Goal: Task Accomplishment & Management: Manage account settings

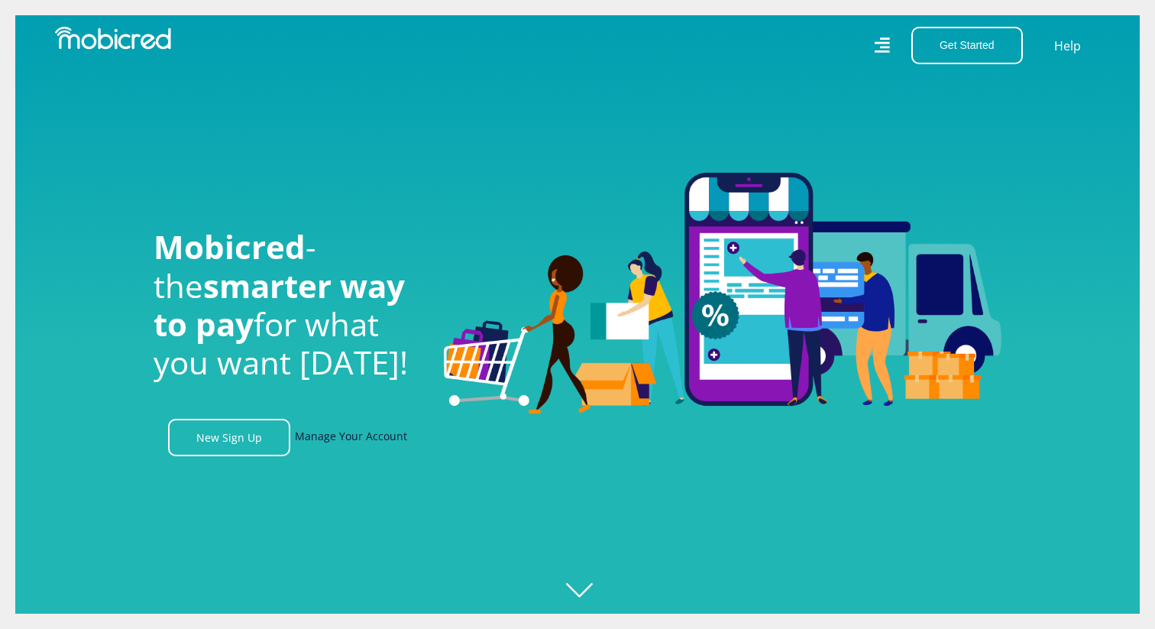
click at [316, 422] on link "Manage Your Account" at bounding box center [351, 437] width 112 height 37
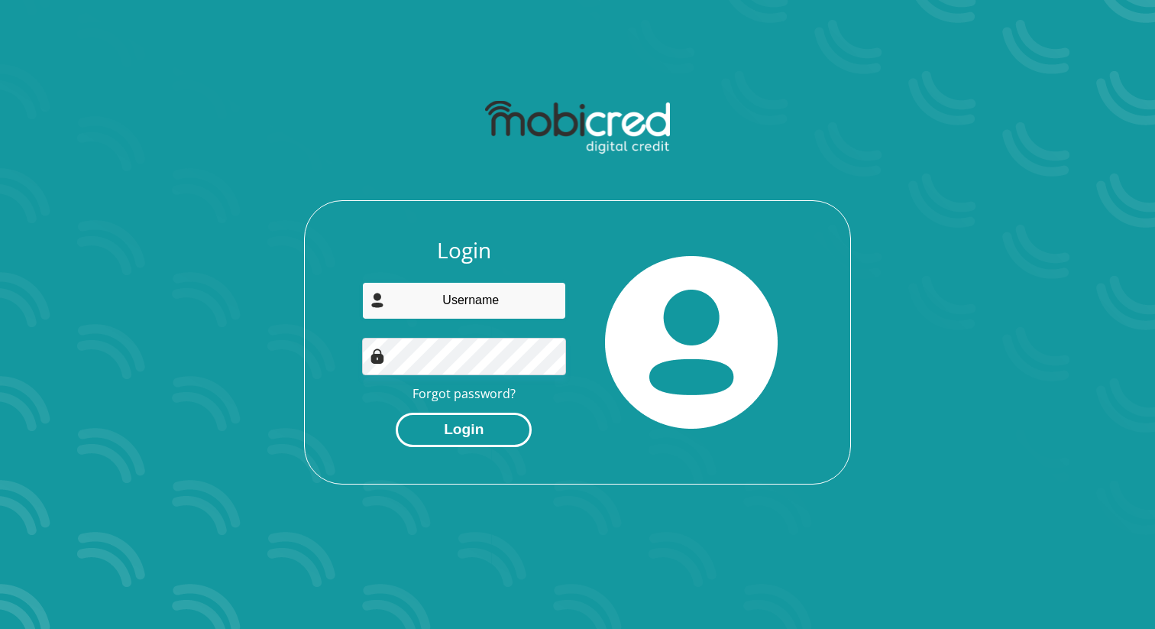
type input "[EMAIL_ADDRESS][DOMAIN_NAME]"
click at [464, 417] on button "Login" at bounding box center [464, 430] width 136 height 34
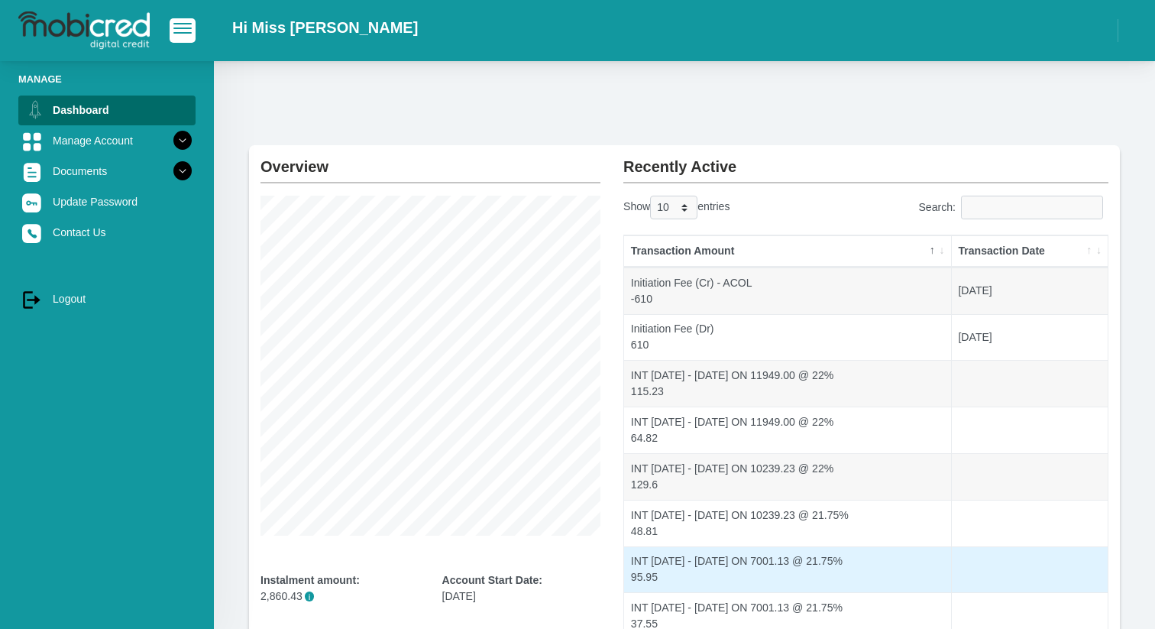
scroll to position [232, 0]
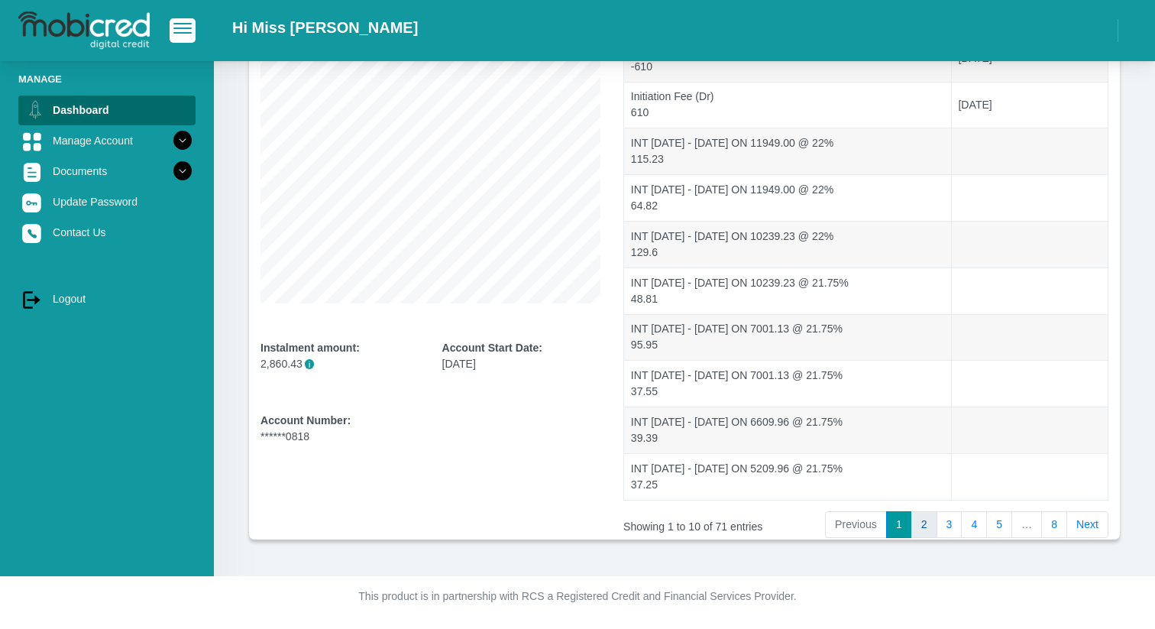
click at [919, 517] on link "2" at bounding box center [925, 525] width 26 height 28
click at [967, 531] on link "4" at bounding box center [974, 525] width 26 height 28
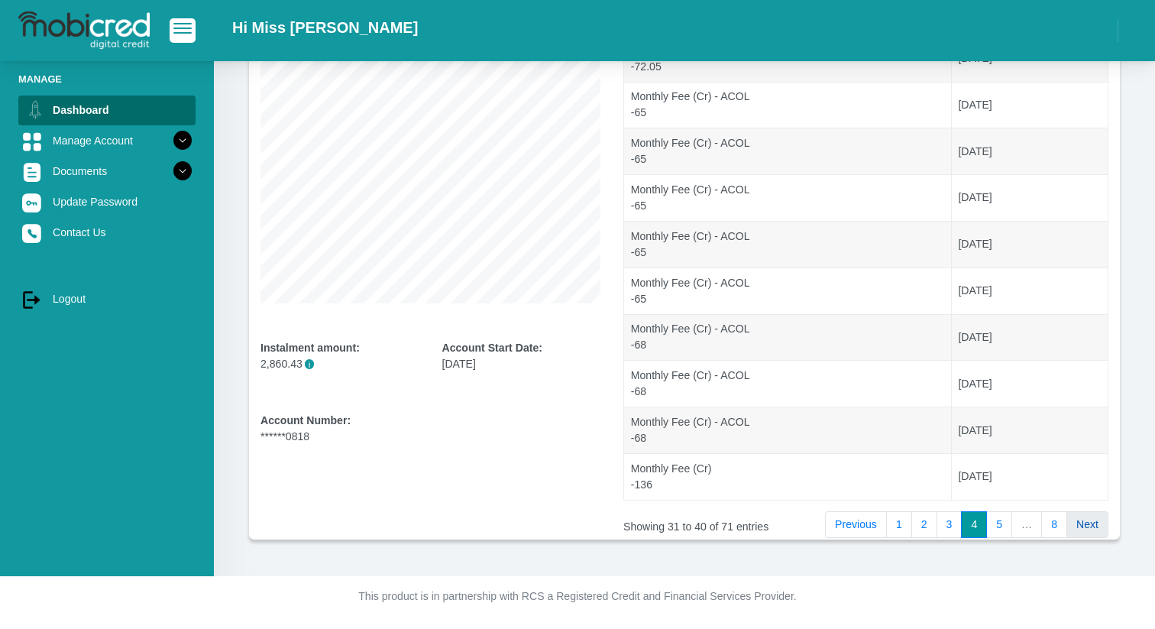
click at [1067, 523] on link "Next" at bounding box center [1088, 525] width 42 height 28
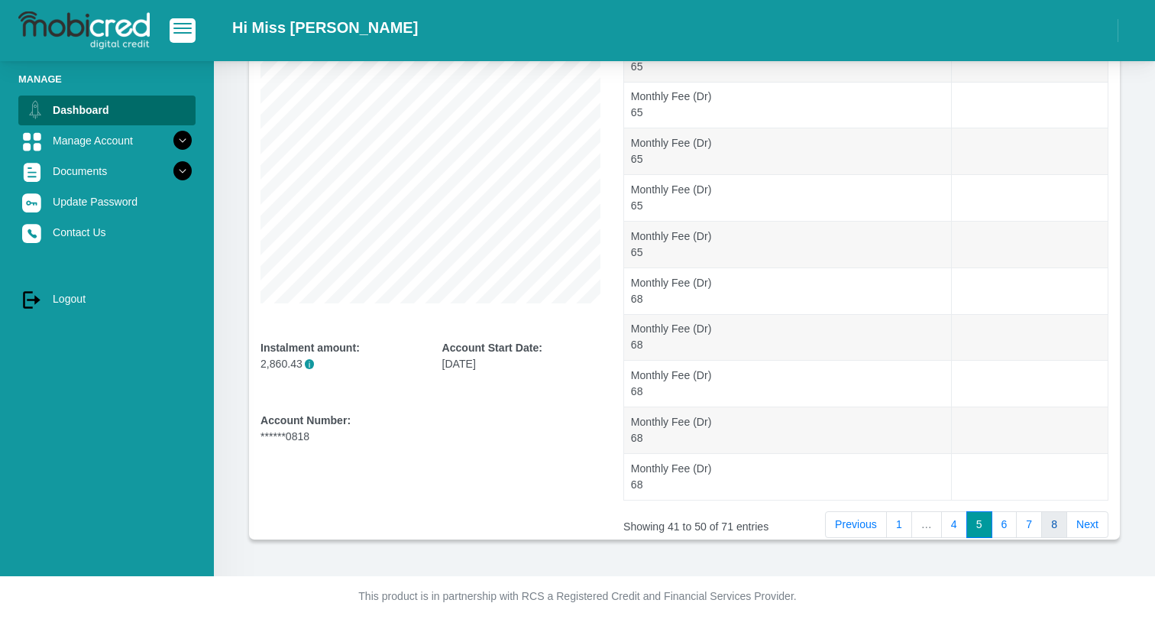
click at [1056, 523] on link "8" at bounding box center [1055, 525] width 26 height 28
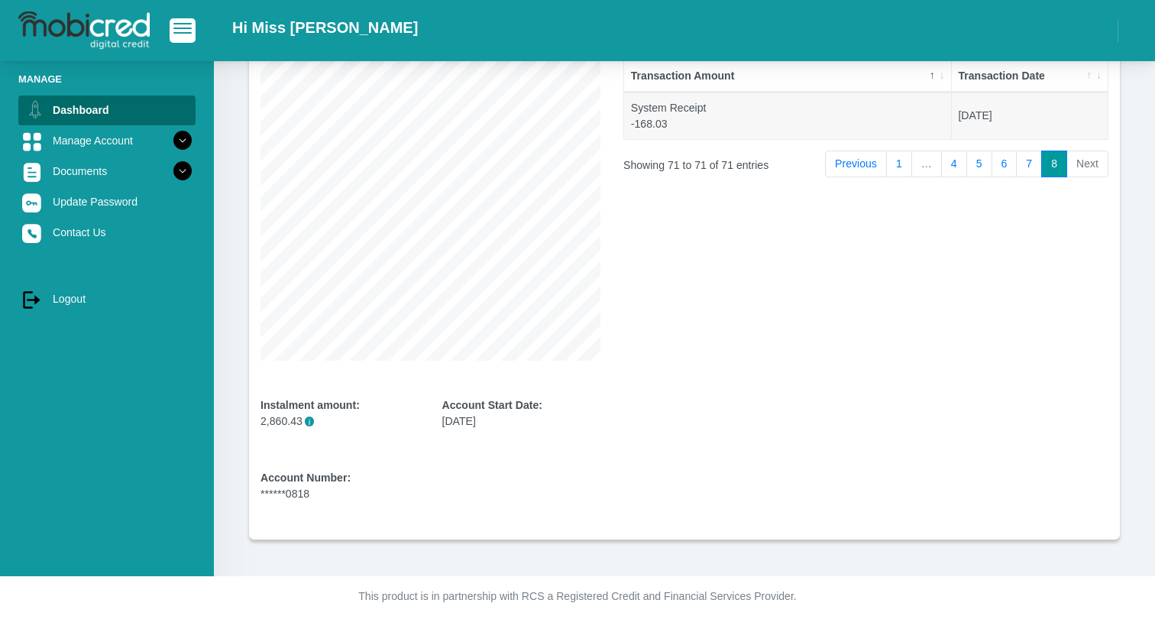
scroll to position [174, 0]
click at [1021, 160] on link "7" at bounding box center [1029, 165] width 26 height 28
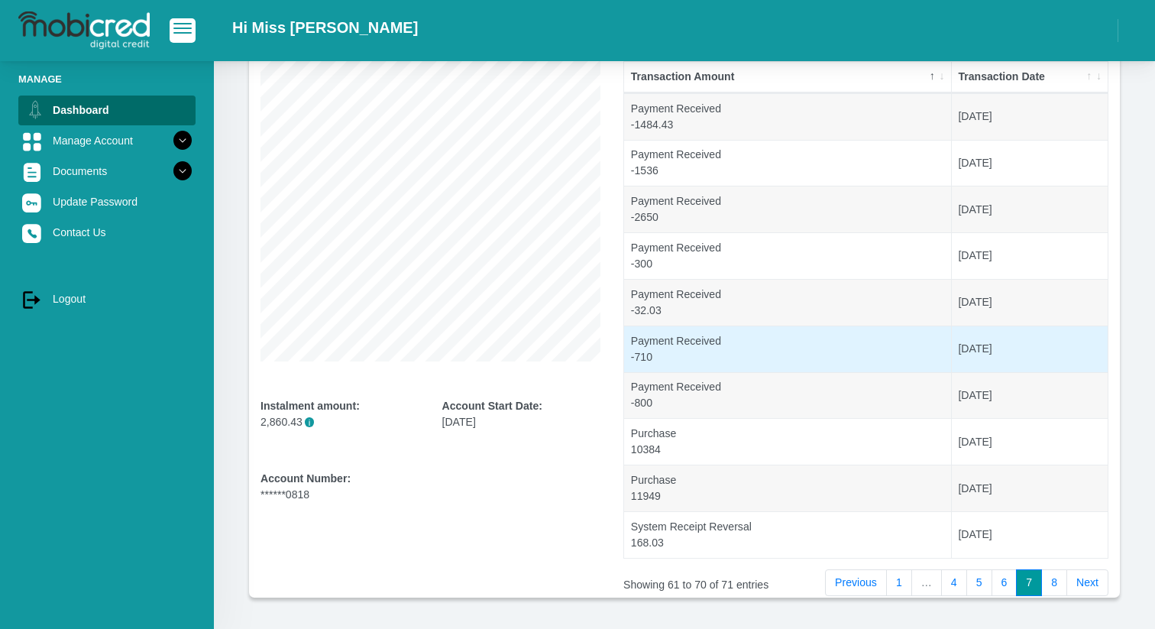
scroll to position [232, 0]
